Goal: Check status: Check status

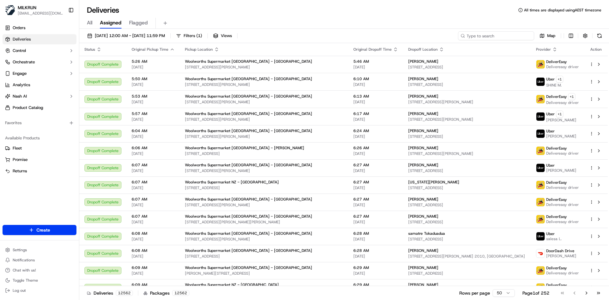
click at [521, 33] on input at bounding box center [496, 35] width 76 height 9
paste input "85d9be20-5766-4a26-b4cf-dc144c6352b8"
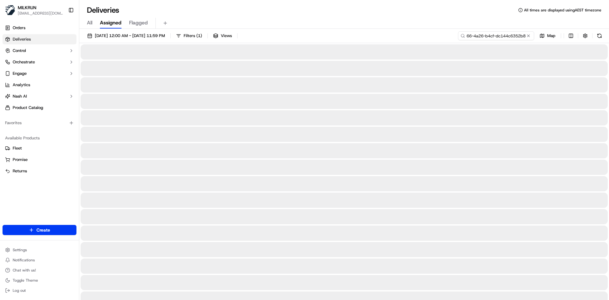
type input "85d9be20-5766-4a26-b4cf-dc144c6352b8"
click at [115, 52] on div at bounding box center [344, 51] width 527 height 15
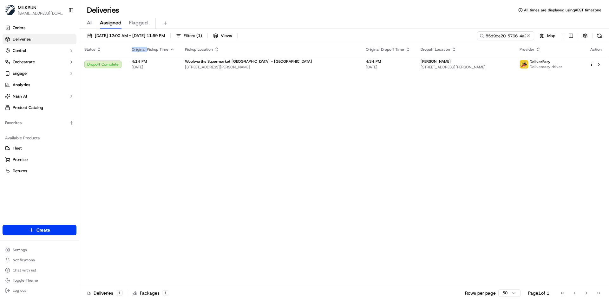
click at [115, 52] on div "Status" at bounding box center [102, 49] width 37 height 5
click at [393, 154] on div "Status Original Pickup Time Pickup Location Original Dropoff Time Dropoff Locat…" at bounding box center [343, 164] width 529 height 243
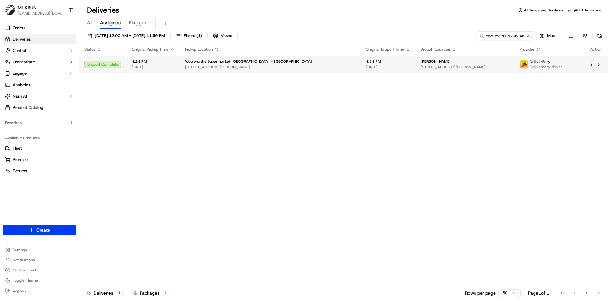
click at [266, 61] on div "Woolworths Supermarket NZ - Newtown" at bounding box center [270, 61] width 171 height 5
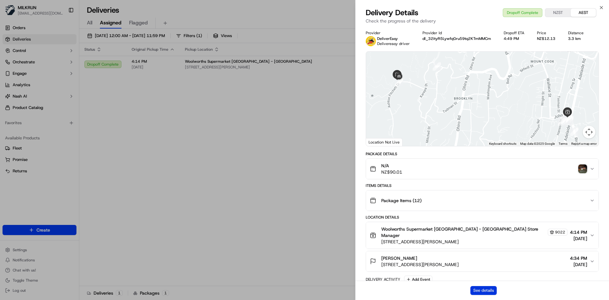
click at [480, 294] on button "See details" at bounding box center [484, 291] width 26 height 9
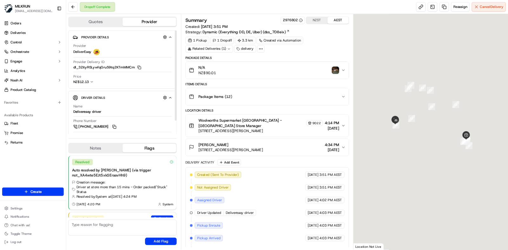
scroll to position [35, 0]
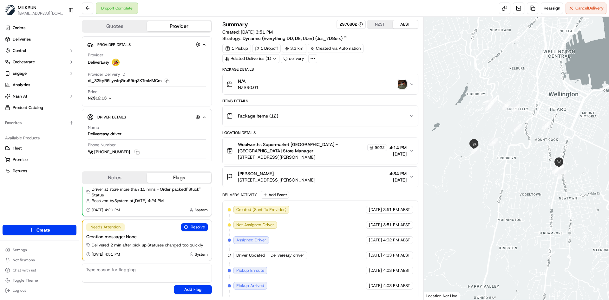
click at [400, 85] on img "button" at bounding box center [402, 84] width 9 height 9
